Goal: Find specific page/section: Find specific page/section

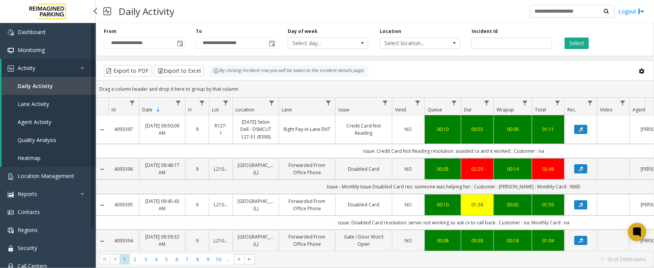
click at [42, 83] on span "Daily Activity" at bounding box center [35, 85] width 35 height 7
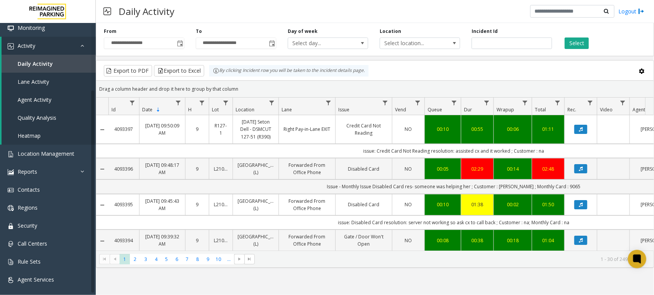
scroll to position [21, 0]
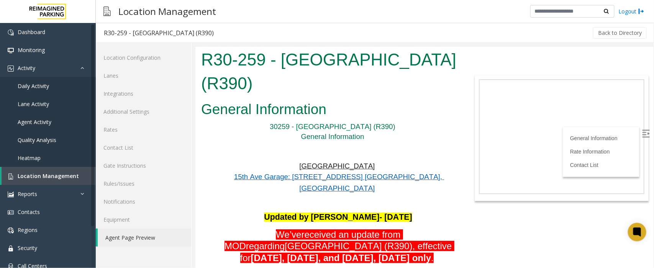
click at [438, 142] on p at bounding box center [333, 152] width 246 height 20
click at [54, 173] on span "Location Management" at bounding box center [48, 175] width 61 height 7
